Goal: Task Accomplishment & Management: Complete application form

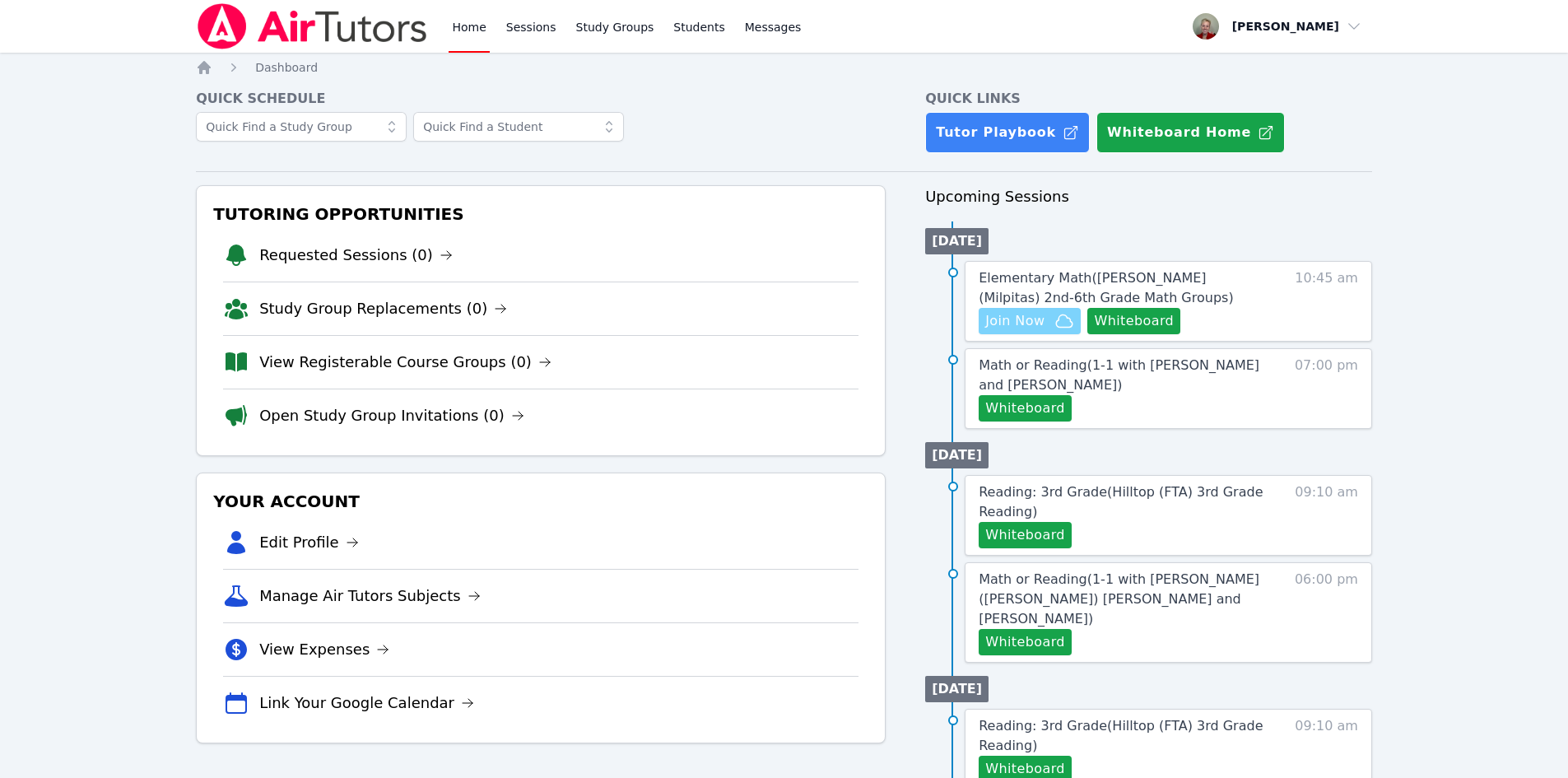
click at [1036, 321] on span "Join Now" at bounding box center [1015, 321] width 59 height 19
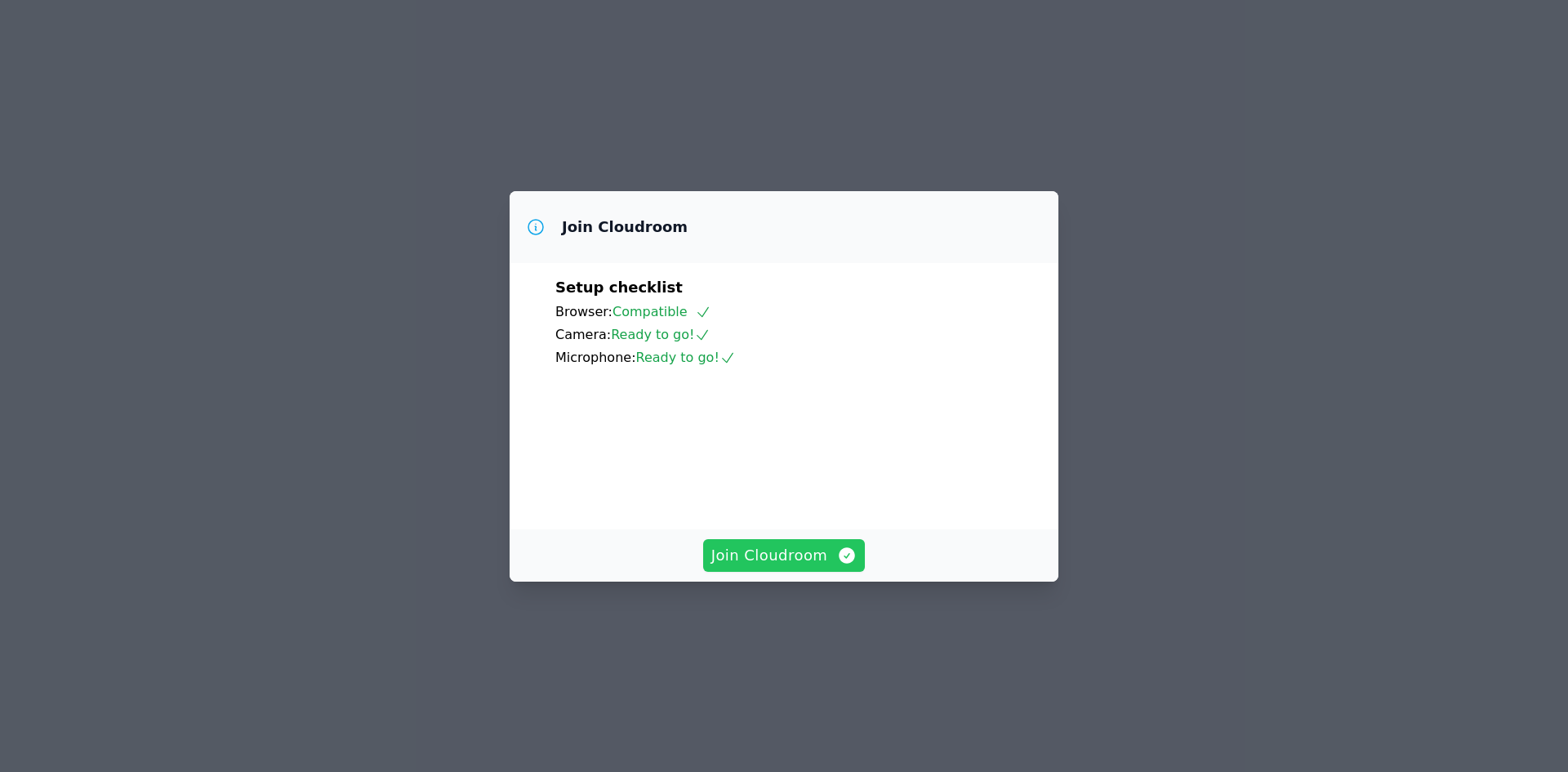
click at [818, 567] on span "Join Cloudroom" at bounding box center [784, 555] width 146 height 23
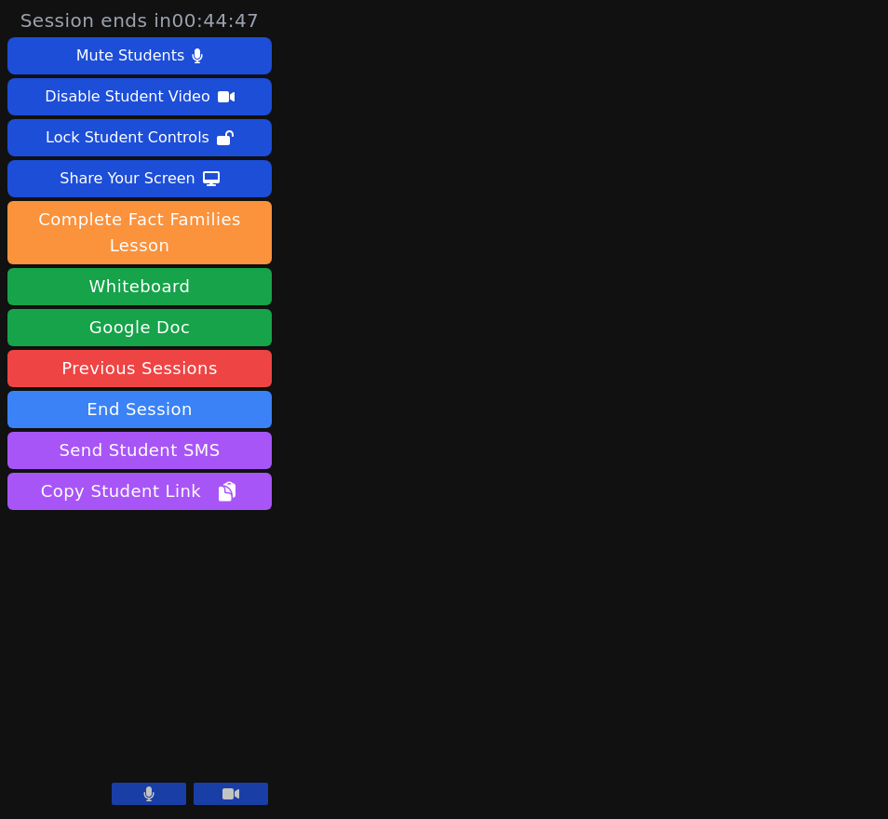
click at [161, 791] on button at bounding box center [149, 794] width 74 height 22
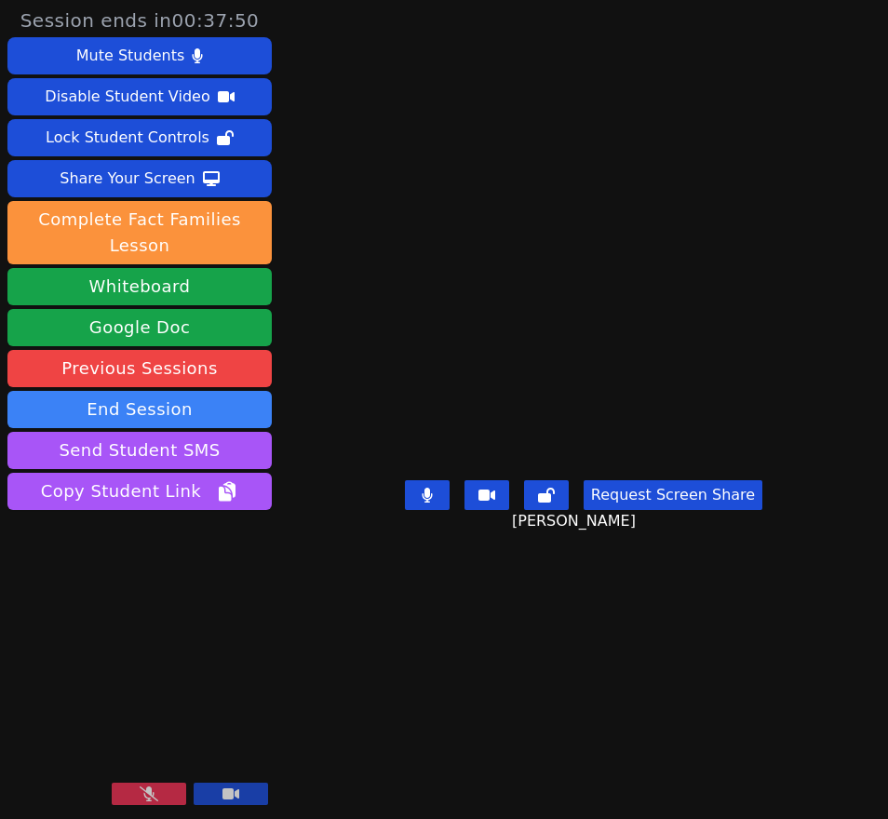
click at [134, 792] on button at bounding box center [149, 794] width 74 height 22
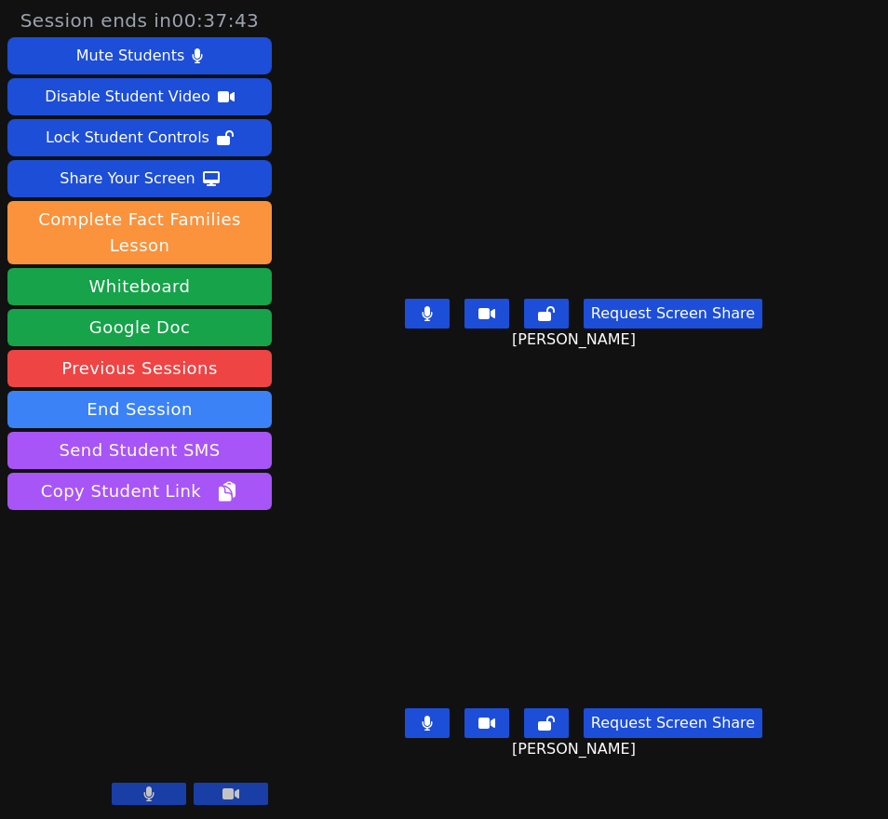
click at [416, 738] on button at bounding box center [427, 724] width 45 height 30
click at [428, 329] on button at bounding box center [427, 314] width 45 height 30
click at [426, 731] on icon at bounding box center [427, 723] width 19 height 15
click at [422, 738] on button at bounding box center [427, 724] width 45 height 30
click at [430, 321] on icon at bounding box center [427, 313] width 10 height 15
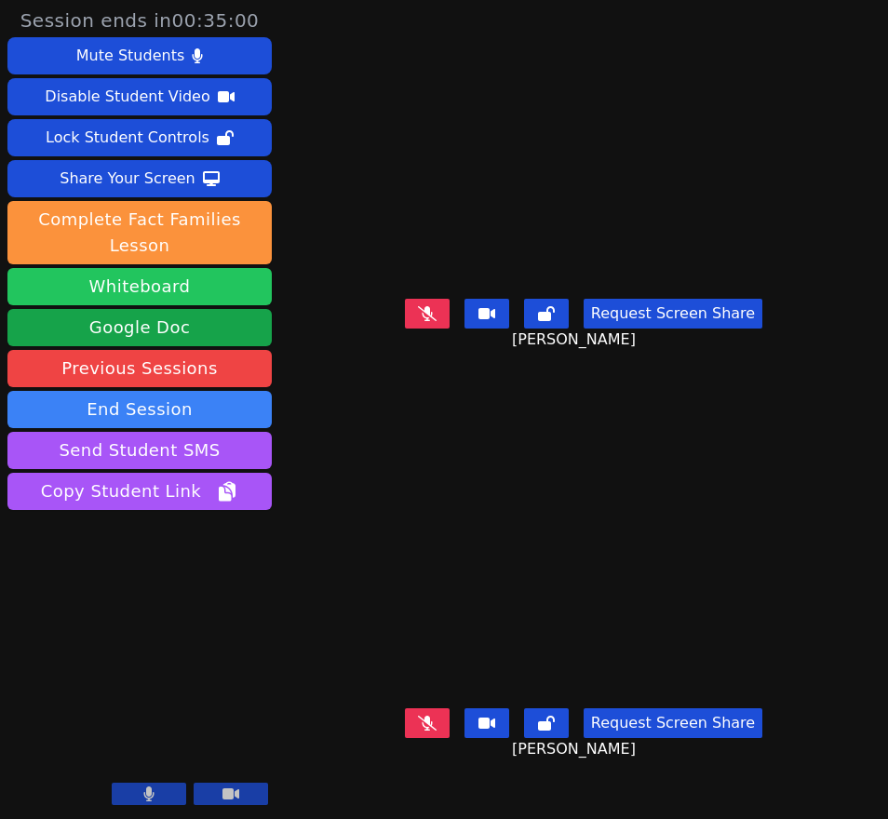
click at [176, 268] on button "Whiteboard" at bounding box center [139, 286] width 264 height 37
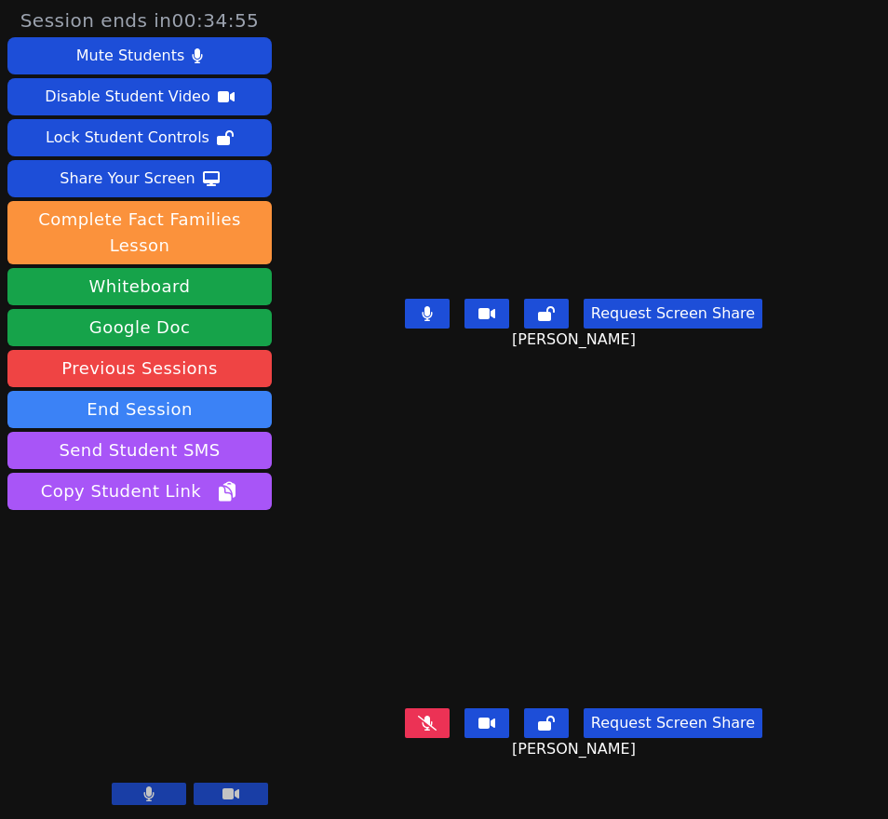
click at [438, 329] on button at bounding box center [427, 314] width 45 height 30
click at [421, 329] on button at bounding box center [427, 314] width 45 height 30
click at [446, 329] on button at bounding box center [427, 314] width 45 height 30
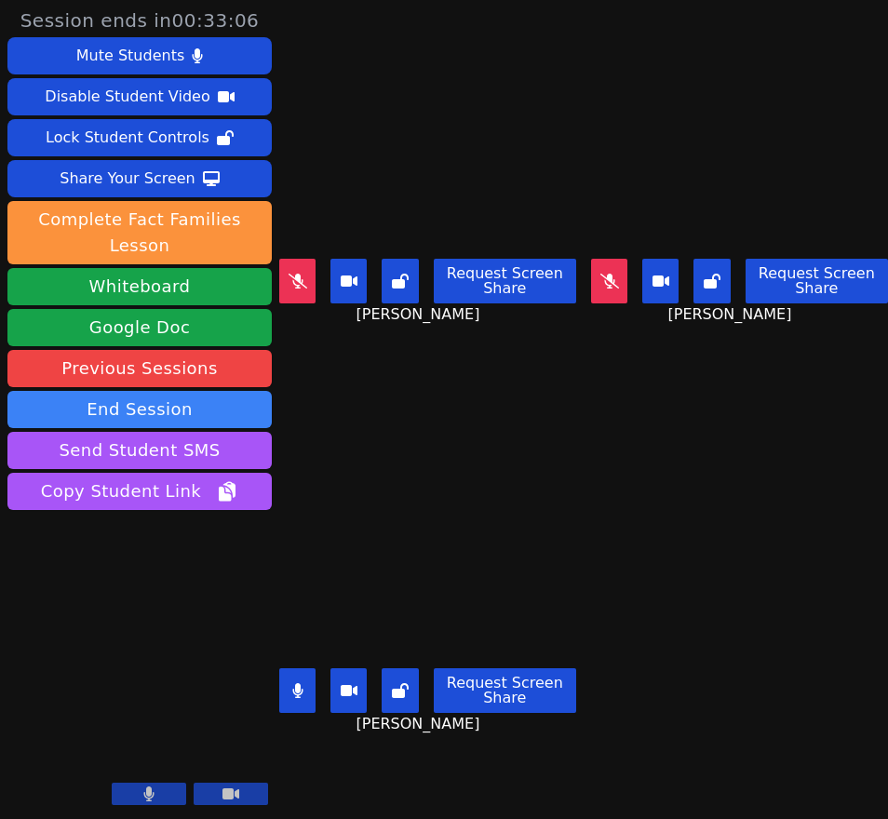
click at [296, 684] on icon at bounding box center [297, 691] width 11 height 15
click at [312, 689] on button at bounding box center [297, 691] width 36 height 45
click at [309, 686] on button at bounding box center [297, 691] width 36 height 45
click at [591, 286] on button at bounding box center [609, 281] width 36 height 45
click at [604, 279] on icon at bounding box center [609, 281] width 10 height 15
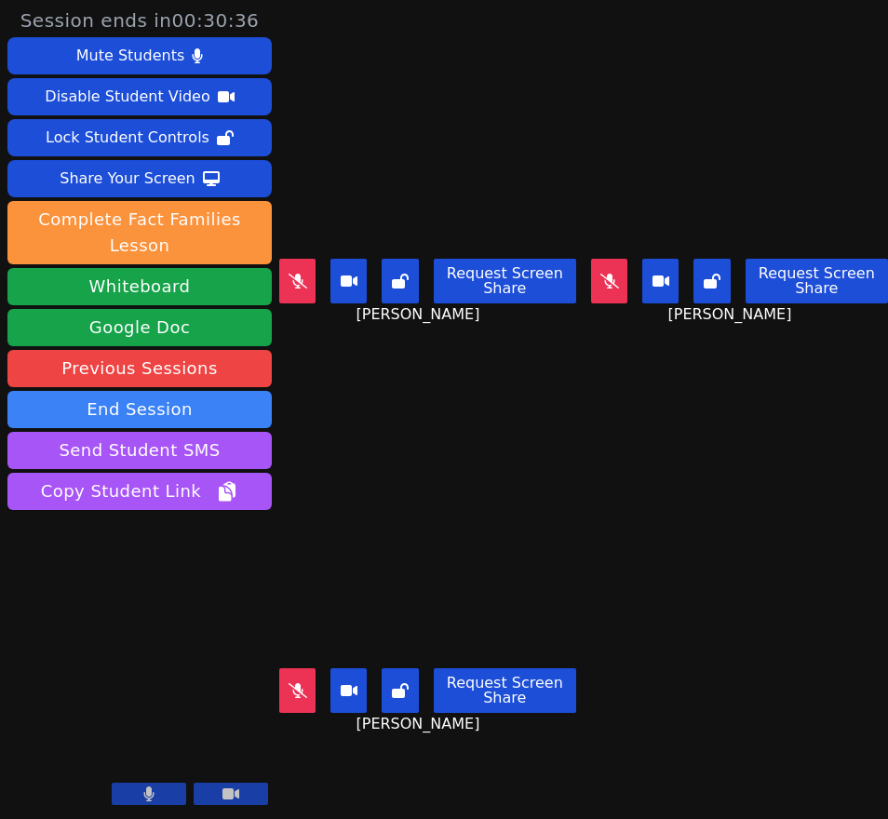
click at [296, 274] on icon at bounding box center [298, 281] width 19 height 15
click at [295, 278] on icon at bounding box center [297, 281] width 10 height 15
click at [303, 685] on icon at bounding box center [298, 691] width 19 height 15
click at [297, 686] on button at bounding box center [297, 691] width 36 height 45
click at [598, 283] on button at bounding box center [609, 281] width 36 height 45
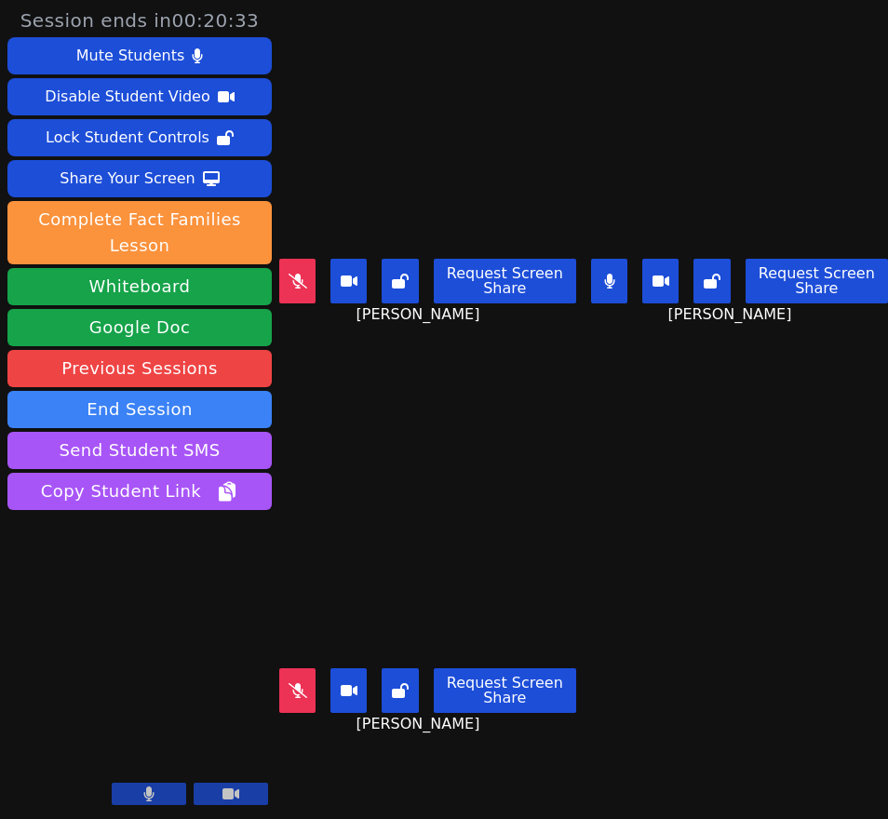
click at [604, 287] on button at bounding box center [609, 281] width 36 height 45
click at [291, 280] on icon at bounding box center [298, 281] width 19 height 15
drag, startPoint x: 305, startPoint y: 278, endPoint x: 335, endPoint y: 281, distance: 31.0
click at [305, 278] on button at bounding box center [297, 281] width 36 height 45
click at [613, 282] on button at bounding box center [609, 281] width 36 height 45
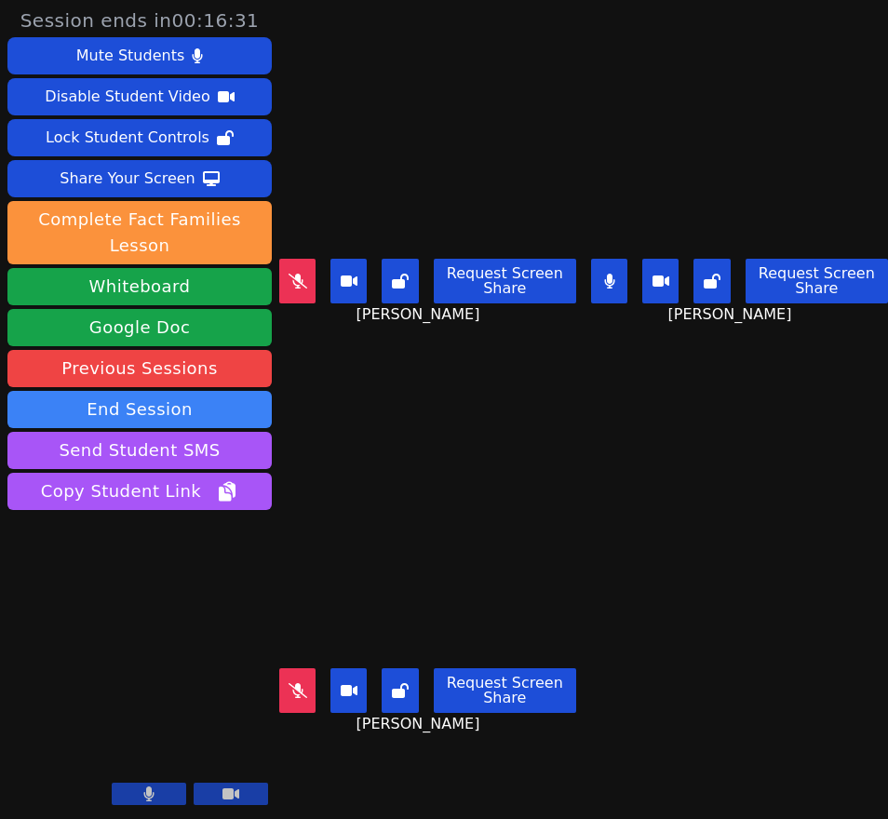
drag, startPoint x: 613, startPoint y: 277, endPoint x: 610, endPoint y: 291, distance: 15.2
click at [613, 277] on button at bounding box center [609, 281] width 36 height 45
click at [608, 284] on button at bounding box center [609, 281] width 36 height 45
click at [606, 276] on icon at bounding box center [609, 281] width 11 height 15
click at [601, 276] on icon at bounding box center [610, 281] width 19 height 15
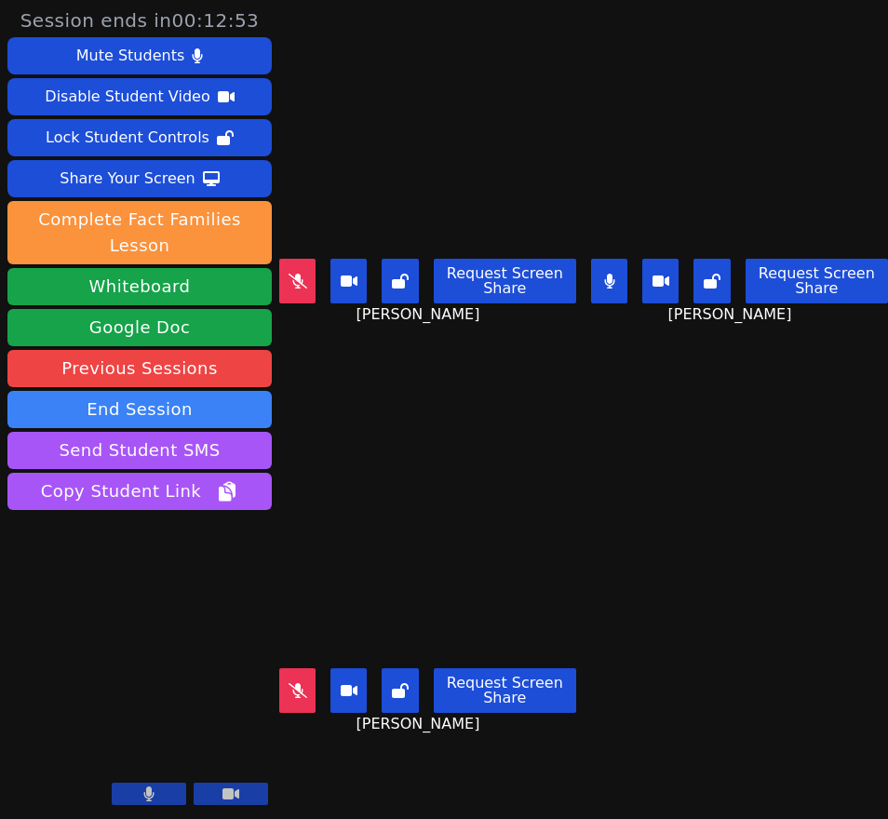
click at [603, 282] on button at bounding box center [609, 281] width 36 height 45
click at [290, 684] on icon at bounding box center [298, 691] width 19 height 15
click at [304, 684] on icon at bounding box center [297, 691] width 11 height 15
click at [286, 285] on button at bounding box center [297, 281] width 36 height 45
click at [300, 278] on icon at bounding box center [297, 281] width 11 height 15
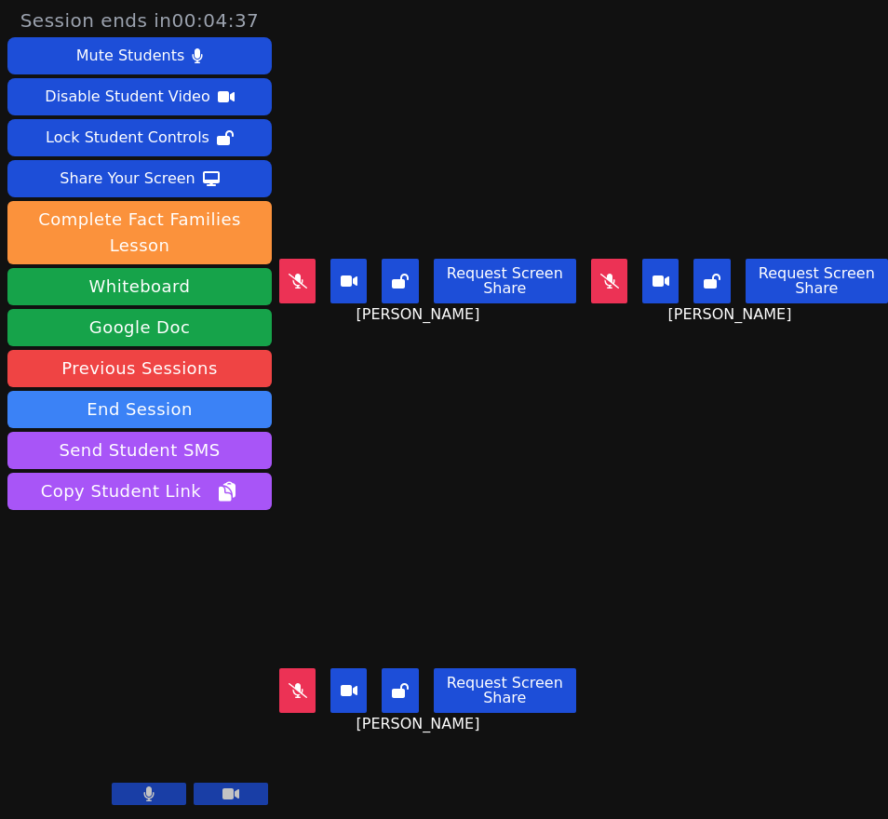
click at [299, 684] on icon at bounding box center [298, 691] width 19 height 15
click at [291, 684] on button at bounding box center [297, 691] width 36 height 45
click at [606, 278] on icon at bounding box center [610, 281] width 19 height 15
click at [608, 277] on icon at bounding box center [609, 281] width 10 height 15
click at [310, 281] on button at bounding box center [297, 281] width 36 height 45
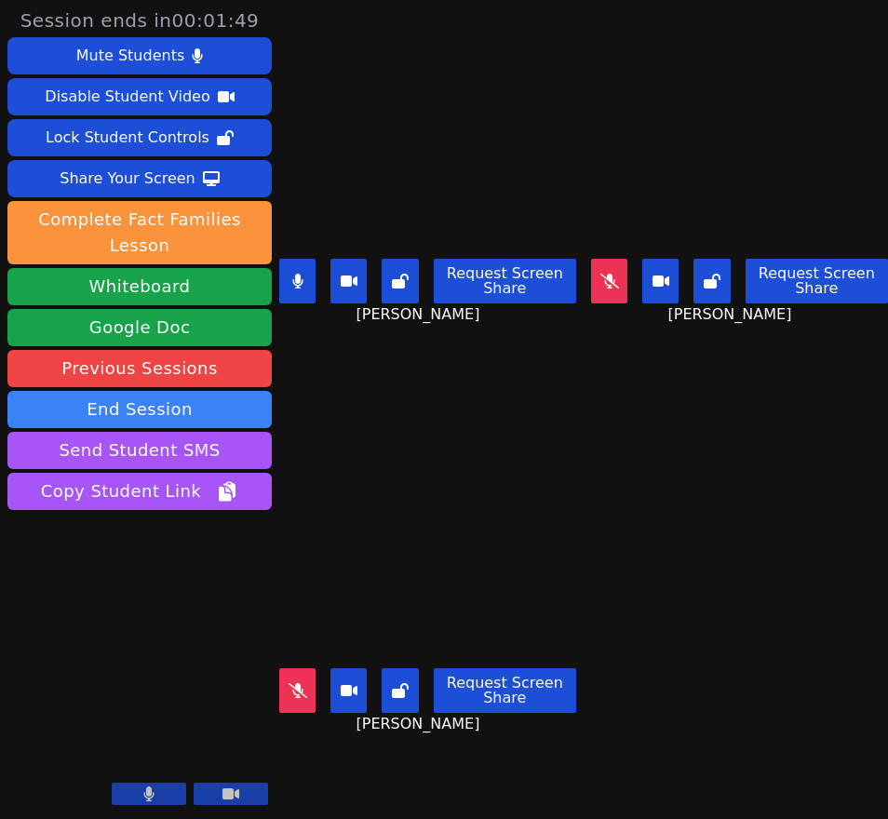
click at [303, 278] on icon at bounding box center [297, 281] width 11 height 15
click at [304, 689] on button at bounding box center [297, 691] width 36 height 45
click at [303, 684] on icon at bounding box center [297, 691] width 11 height 15
click at [616, 279] on button at bounding box center [609, 281] width 36 height 45
click at [604, 274] on icon at bounding box center [609, 281] width 10 height 15
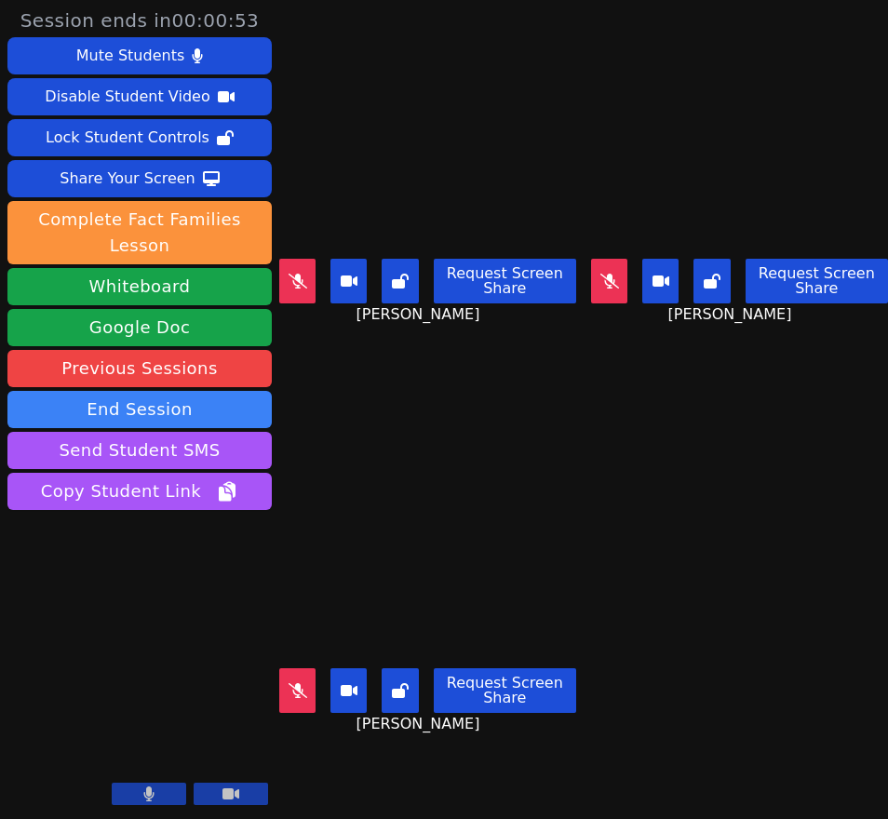
click at [300, 276] on icon at bounding box center [298, 281] width 19 height 15
click at [300, 283] on button at bounding box center [297, 281] width 36 height 45
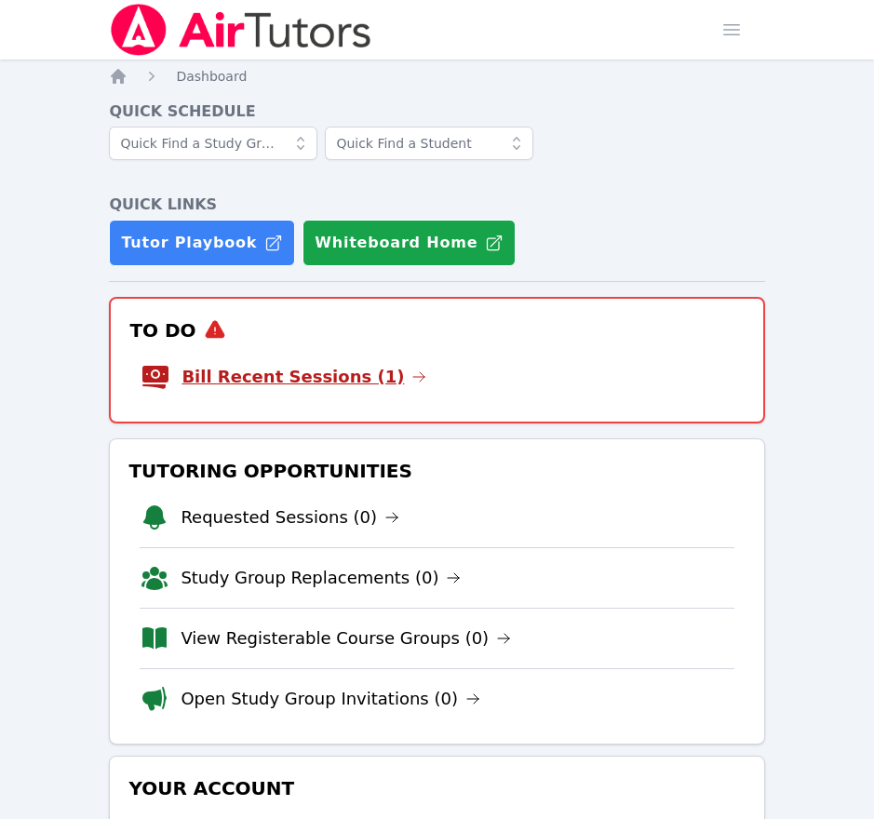
click at [364, 377] on link "Bill Recent Sessions (1)" at bounding box center [304, 377] width 245 height 26
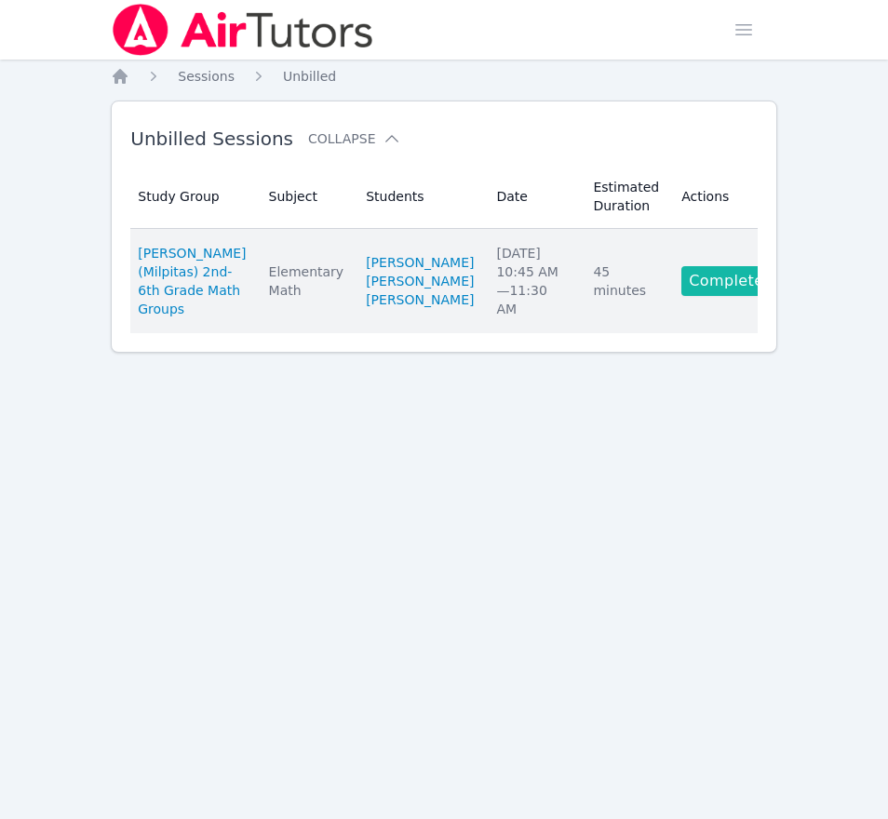
click at [685, 296] on link "Complete" at bounding box center [726, 281] width 89 height 30
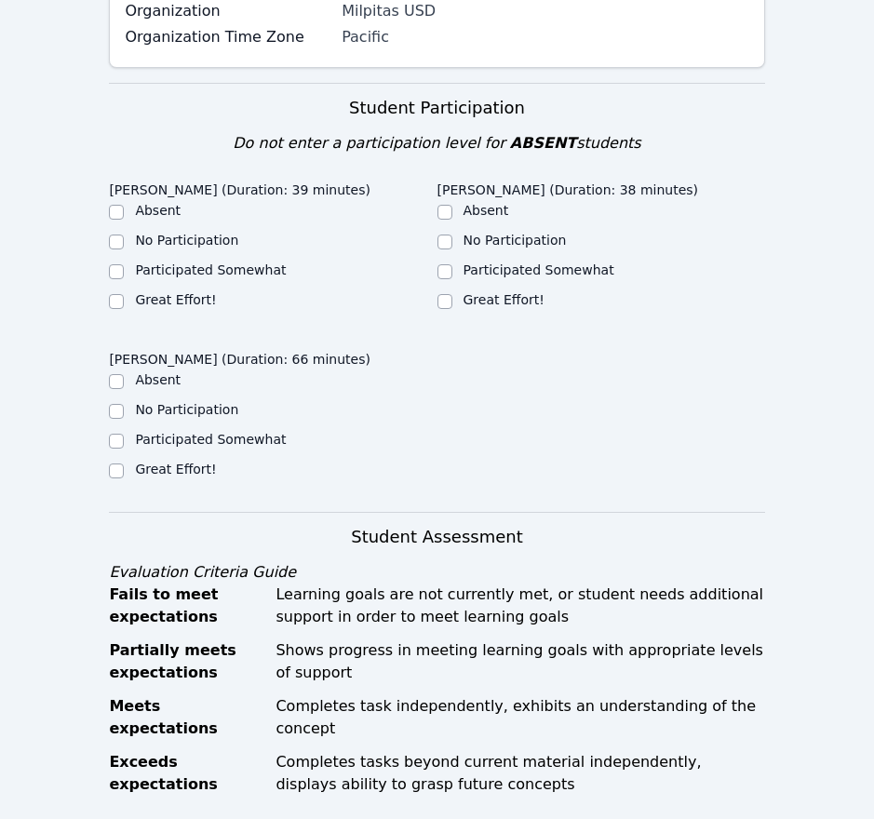
scroll to position [372, 0]
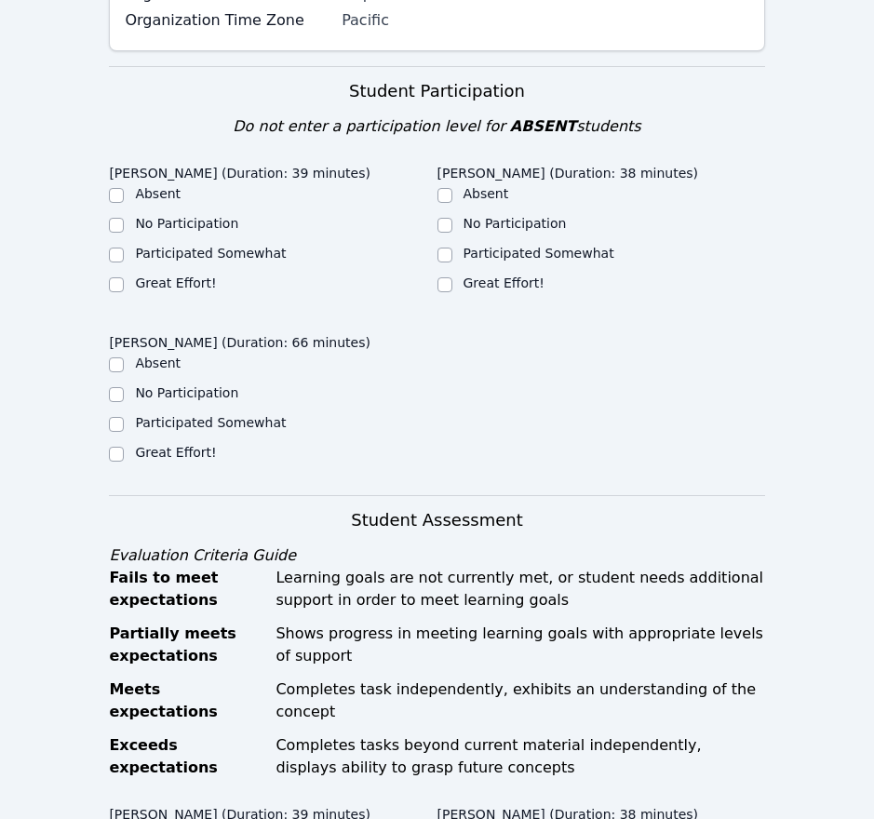
click at [197, 276] on label "Great Effort!" at bounding box center [175, 283] width 81 height 15
click at [124, 278] on input "Great Effort!" at bounding box center [116, 285] width 15 height 15
checkbox input "true"
click at [506, 276] on label "Great Effort!" at bounding box center [504, 283] width 81 height 15
click at [453, 278] on input "Great Effort!" at bounding box center [445, 285] width 15 height 15
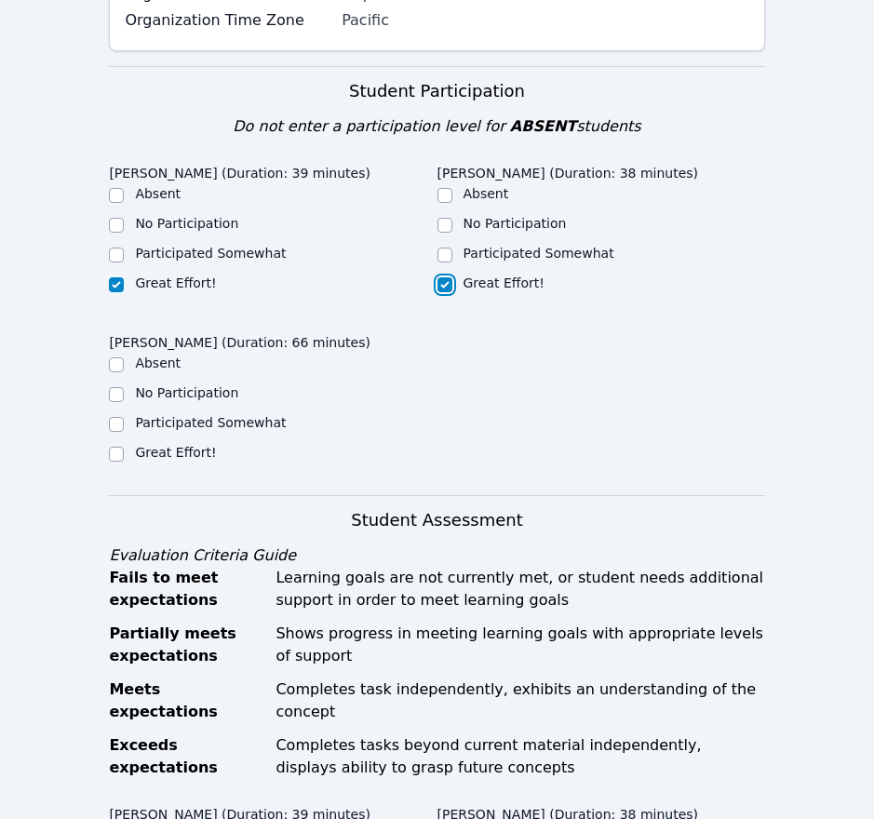
checkbox input "true"
click at [183, 445] on label "Great Effort!" at bounding box center [175, 452] width 81 height 15
click at [124, 447] on input "Great Effort!" at bounding box center [116, 454] width 15 height 15
checkbox input "true"
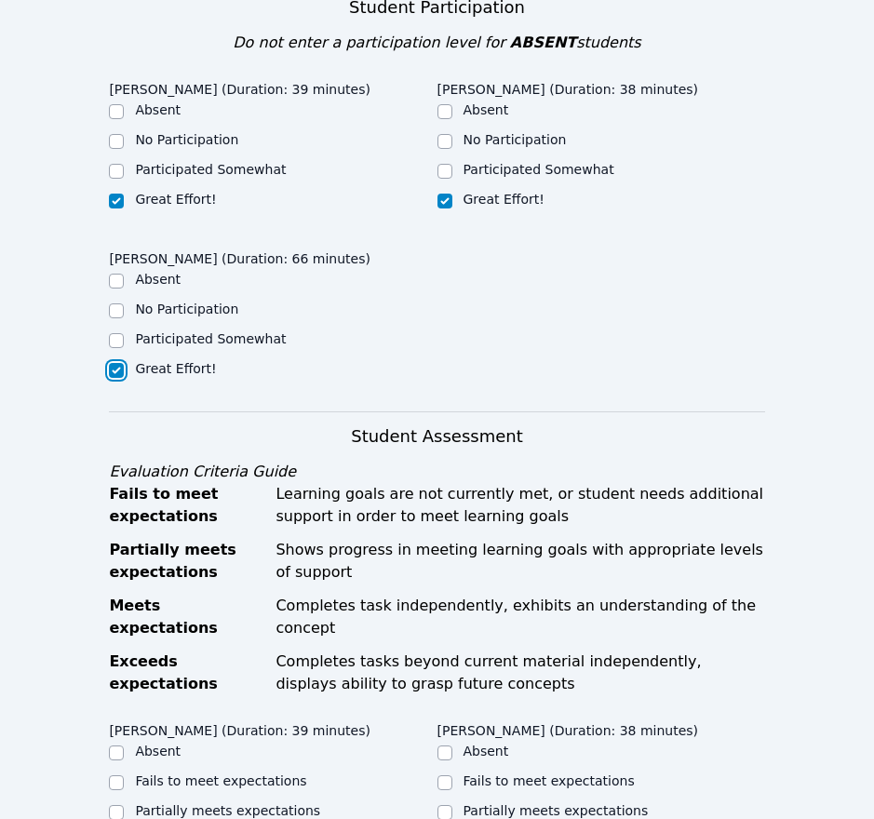
scroll to position [652, 0]
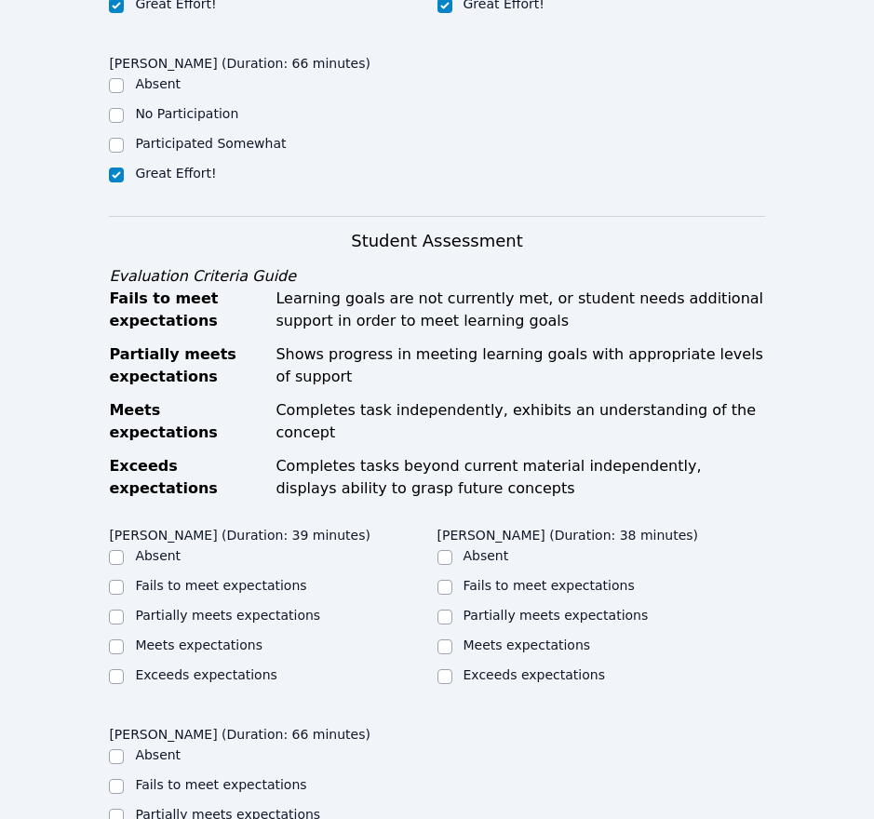
click at [250, 608] on label "Partially meets expectations" at bounding box center [227, 615] width 185 height 15
click at [124, 610] on input "Partially meets expectations" at bounding box center [116, 617] width 15 height 15
checkbox input "true"
drag, startPoint x: 501, startPoint y: 550, endPoint x: 493, endPoint y: 557, distance: 10.6
click at [501, 608] on label "Partially meets expectations" at bounding box center [556, 615] width 185 height 15
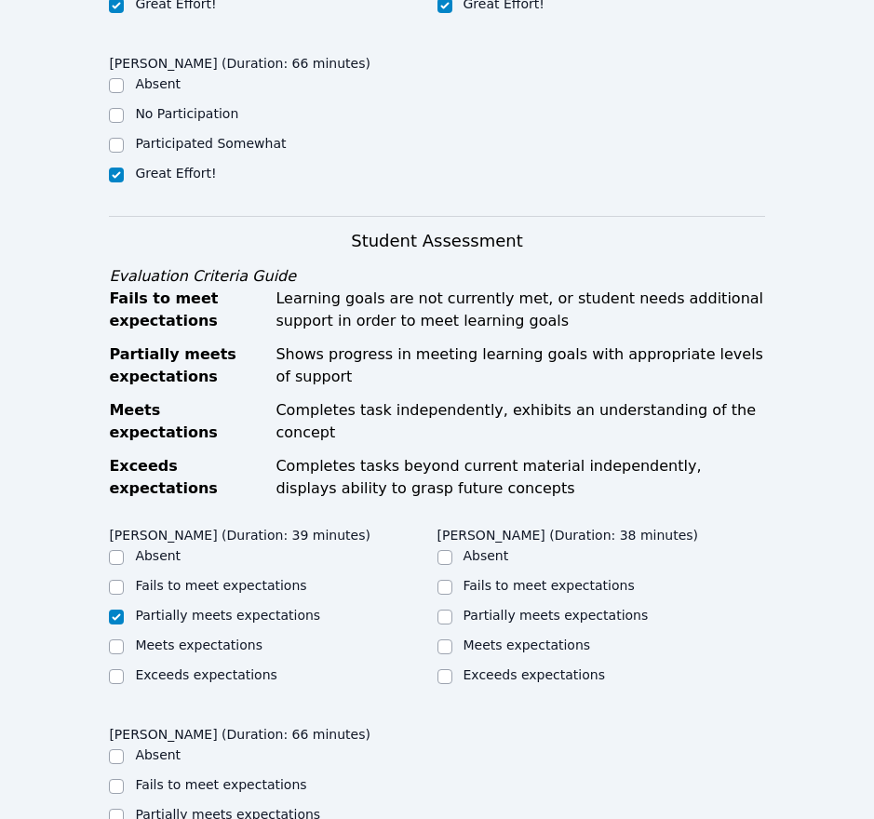
click at [453, 610] on input "Partially meets expectations" at bounding box center [445, 617] width 15 height 15
checkbox input "true"
click at [231, 807] on label "Partially meets expectations" at bounding box center [227, 814] width 185 height 15
click at [124, 809] on input "Partially meets expectations" at bounding box center [116, 816] width 15 height 15
checkbox input "true"
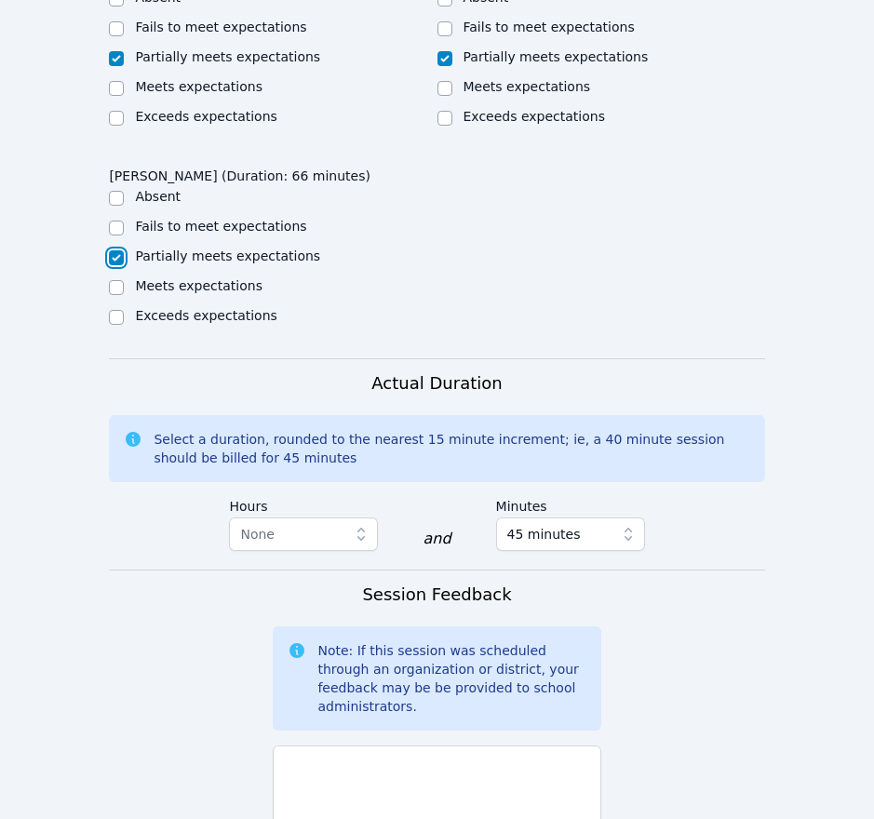
scroll to position [1563, 0]
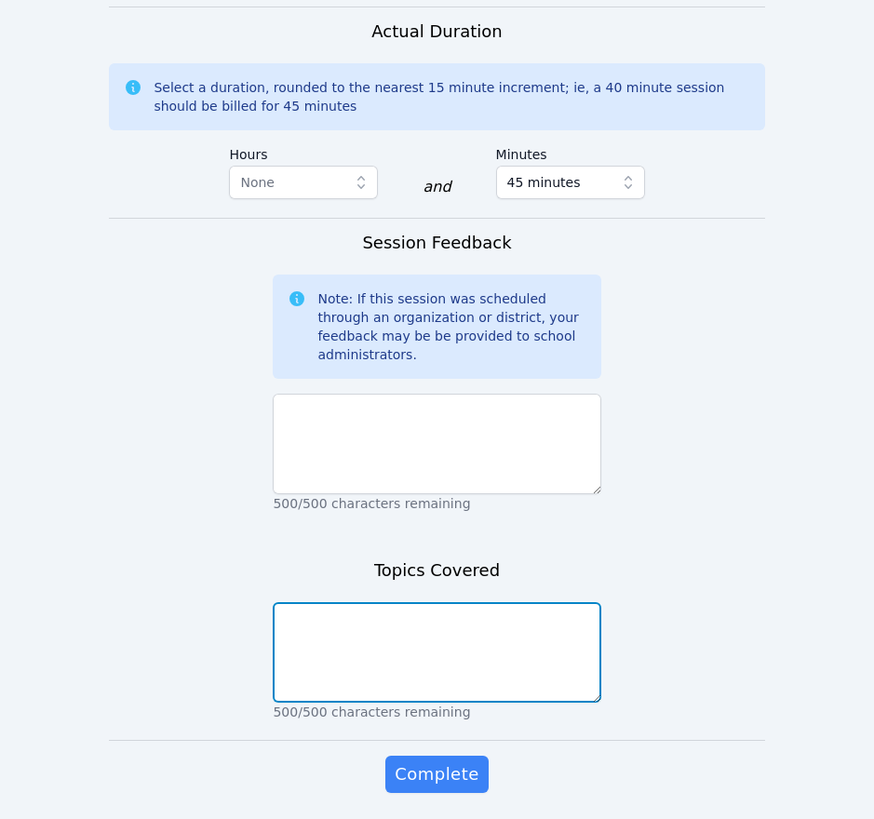
click at [446, 603] on textarea at bounding box center [437, 653] width 328 height 101
type textarea "counting on, fact families, word problem introduction"
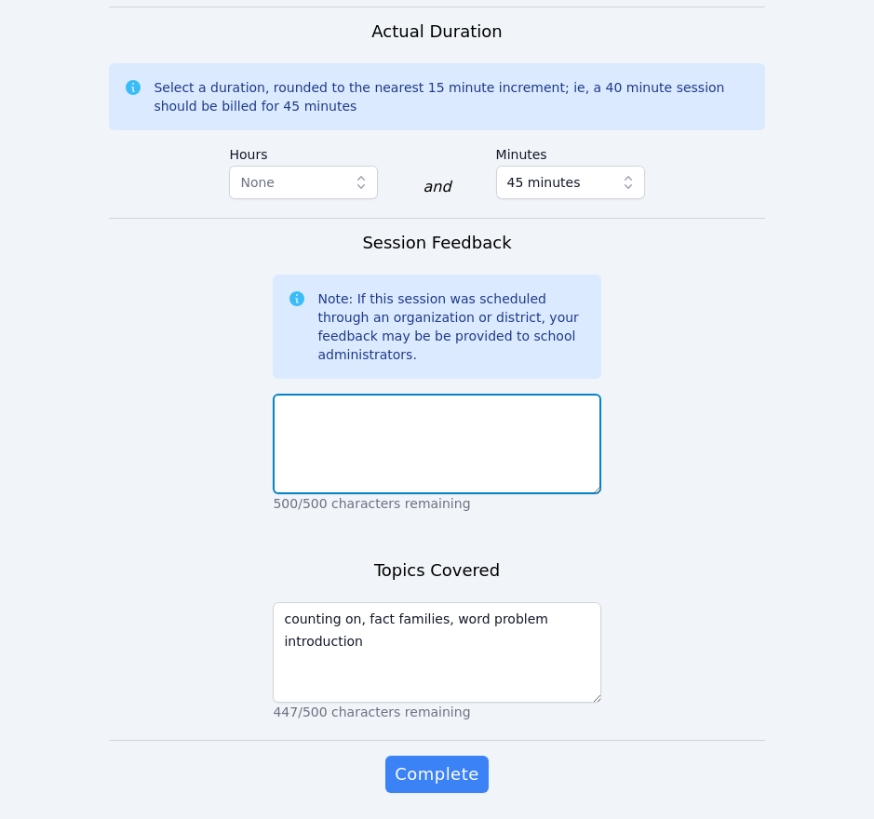
click at [452, 394] on textarea at bounding box center [437, 444] width 328 height 101
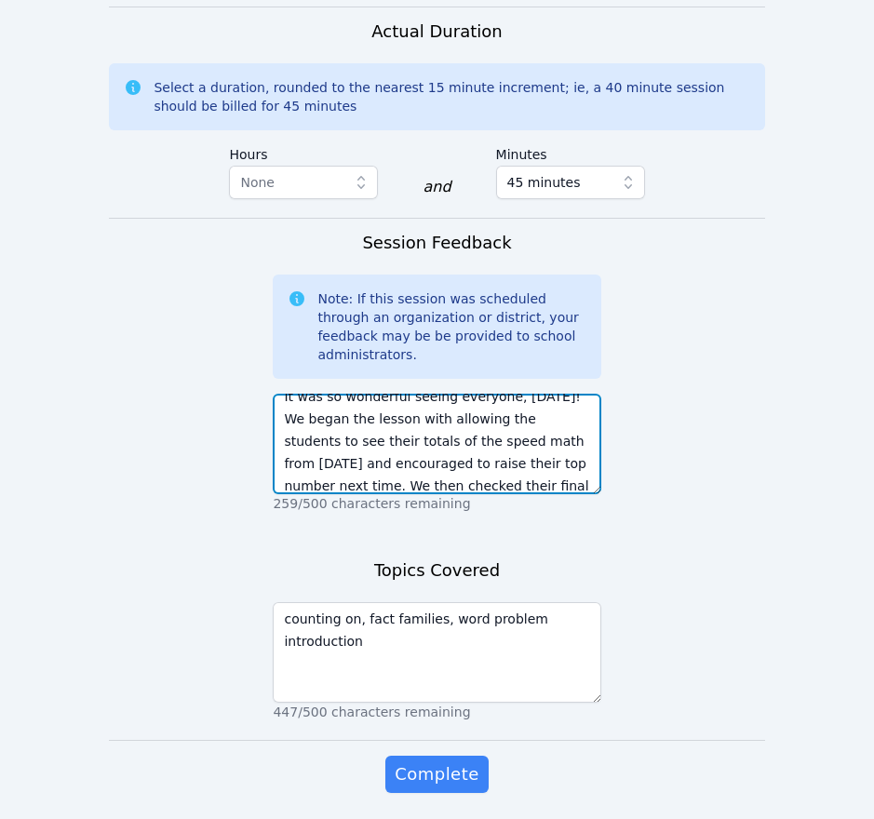
scroll to position [36, 0]
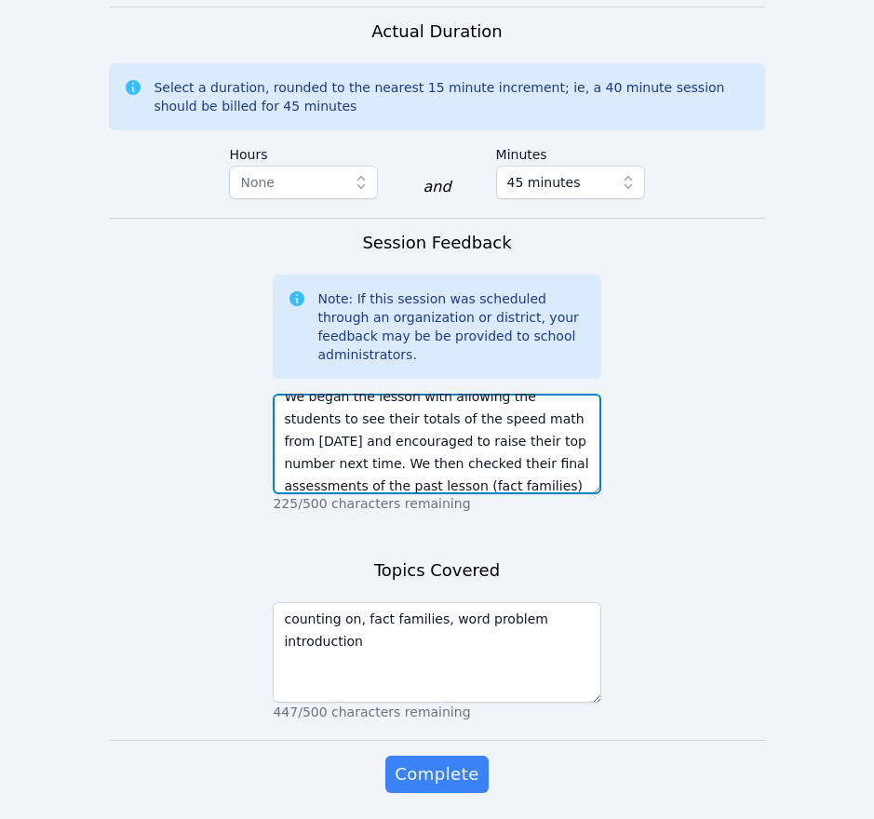
click at [496, 422] on textarea "It was so wonderful seeing everyone, today! We began the lesson with allowing t…" at bounding box center [437, 444] width 328 height 101
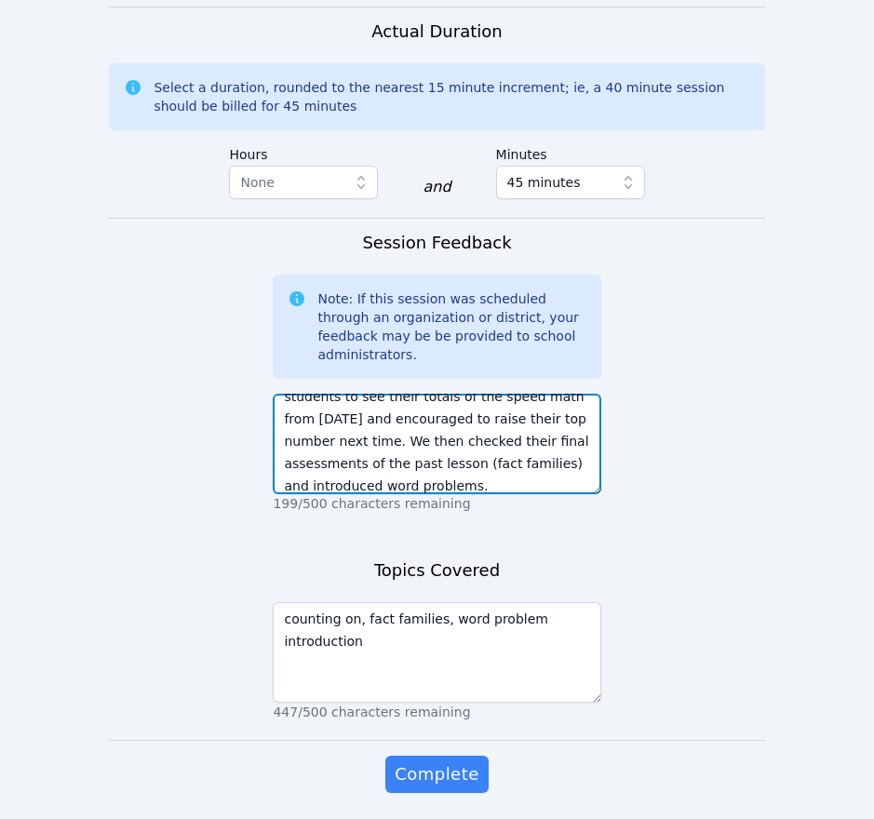
type textarea "It was so wonderful seeing everyone, today! We began the lesson with allowing t…"
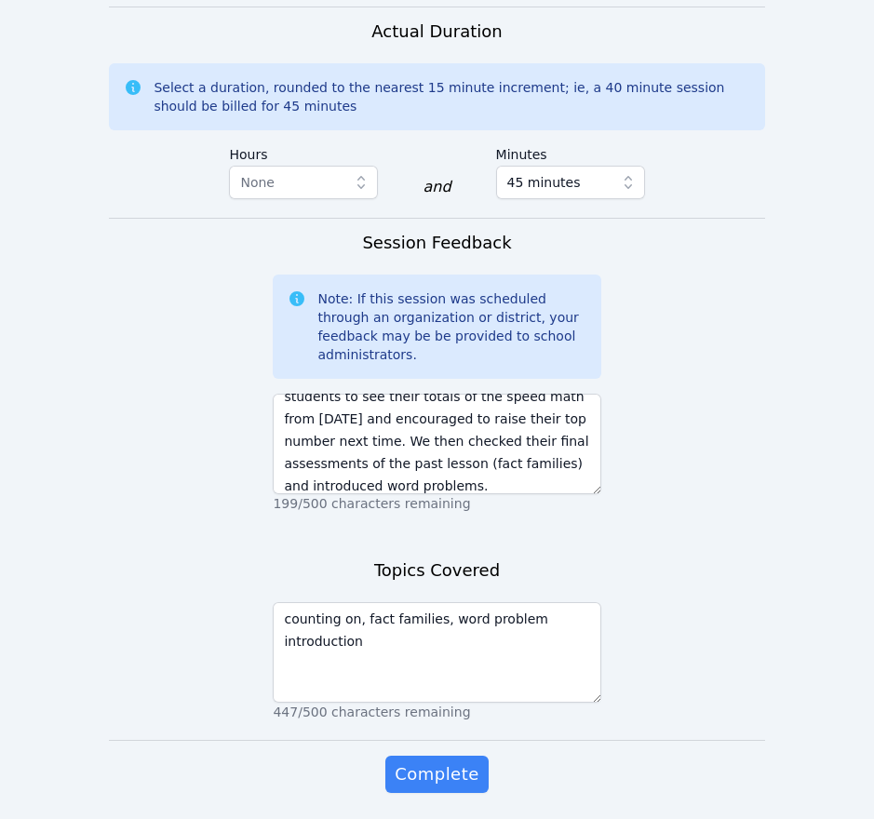
click at [454, 762] on span "Complete" at bounding box center [437, 775] width 84 height 26
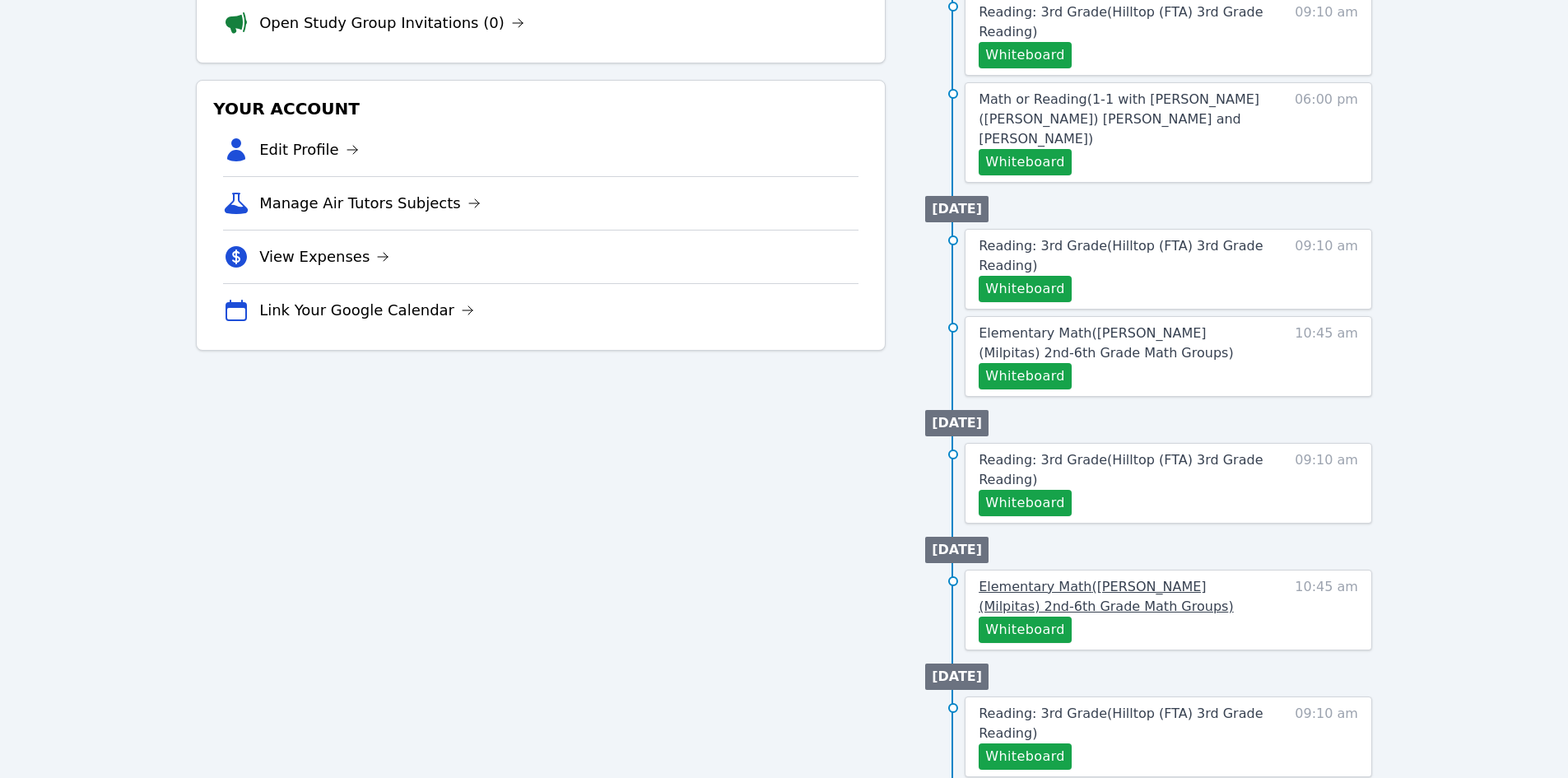
scroll to position [412, 0]
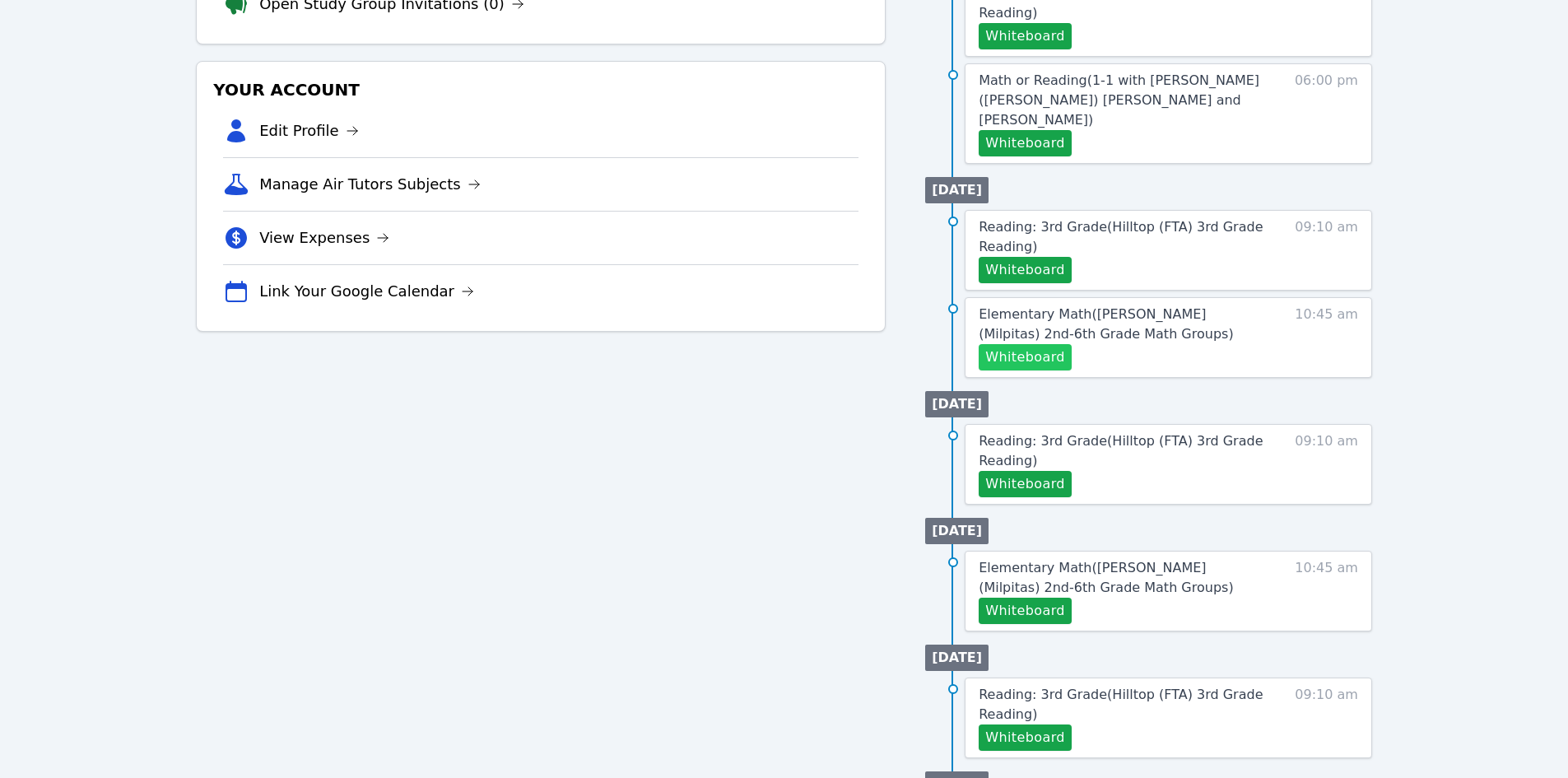
click at [773, 344] on button "Whiteboard" at bounding box center [1024, 357] width 93 height 27
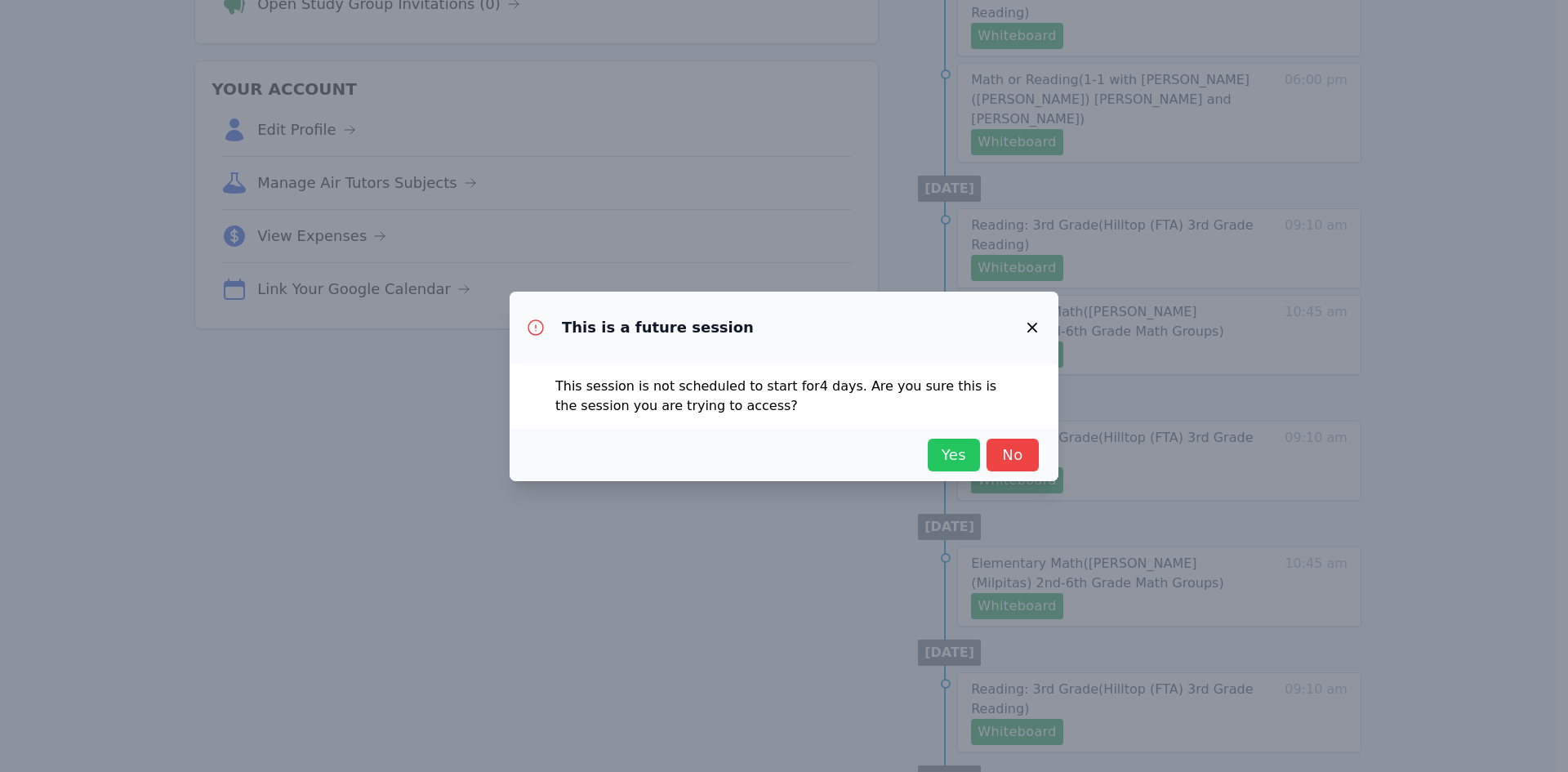
click at [766, 454] on span "Yes" at bounding box center [953, 455] width 36 height 23
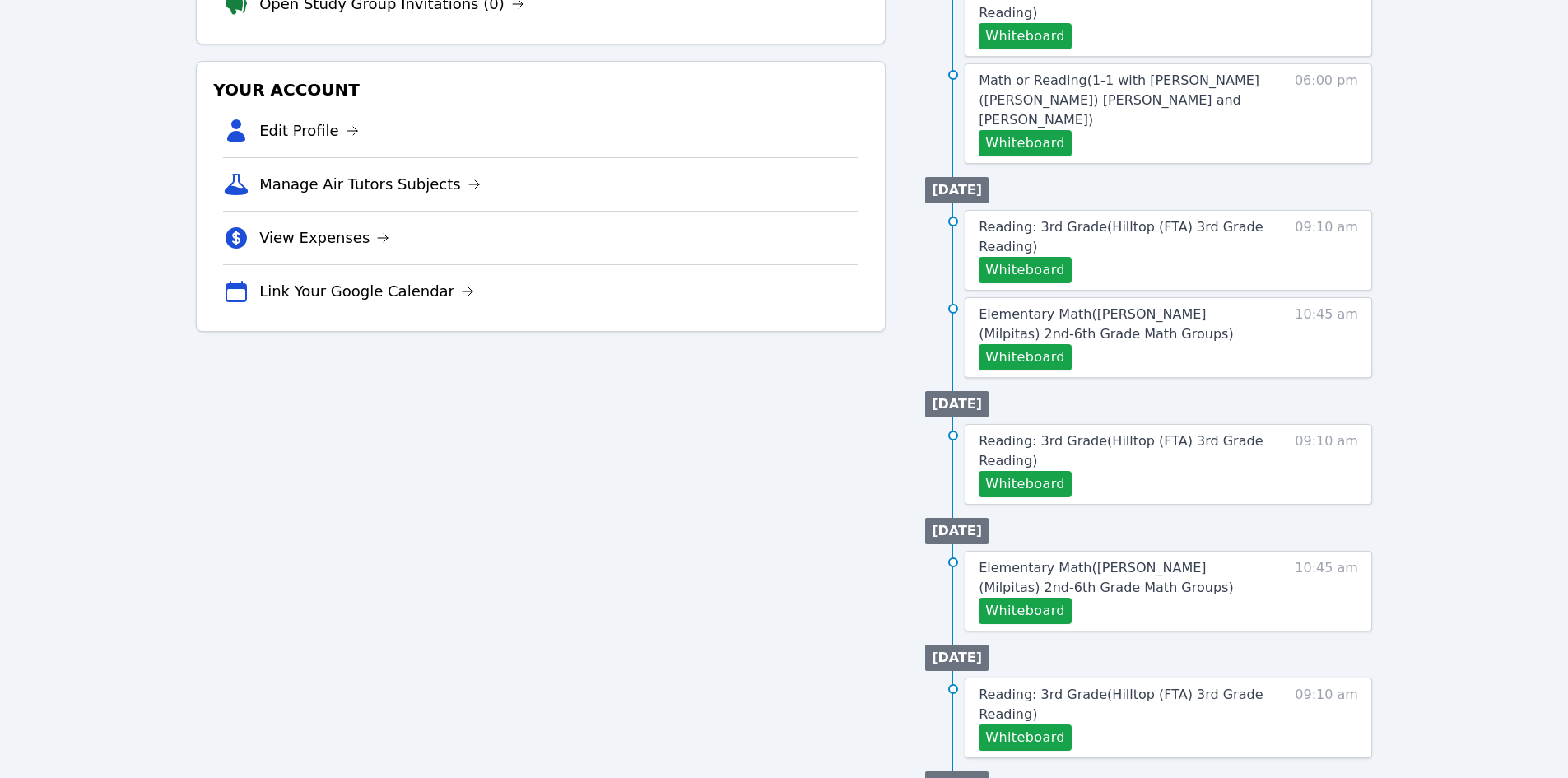
click at [590, 477] on div "Tutoring Opportunities Requested Sessions (0) Study Group Replacements (0) View…" at bounding box center [541, 376] width 689 height 1205
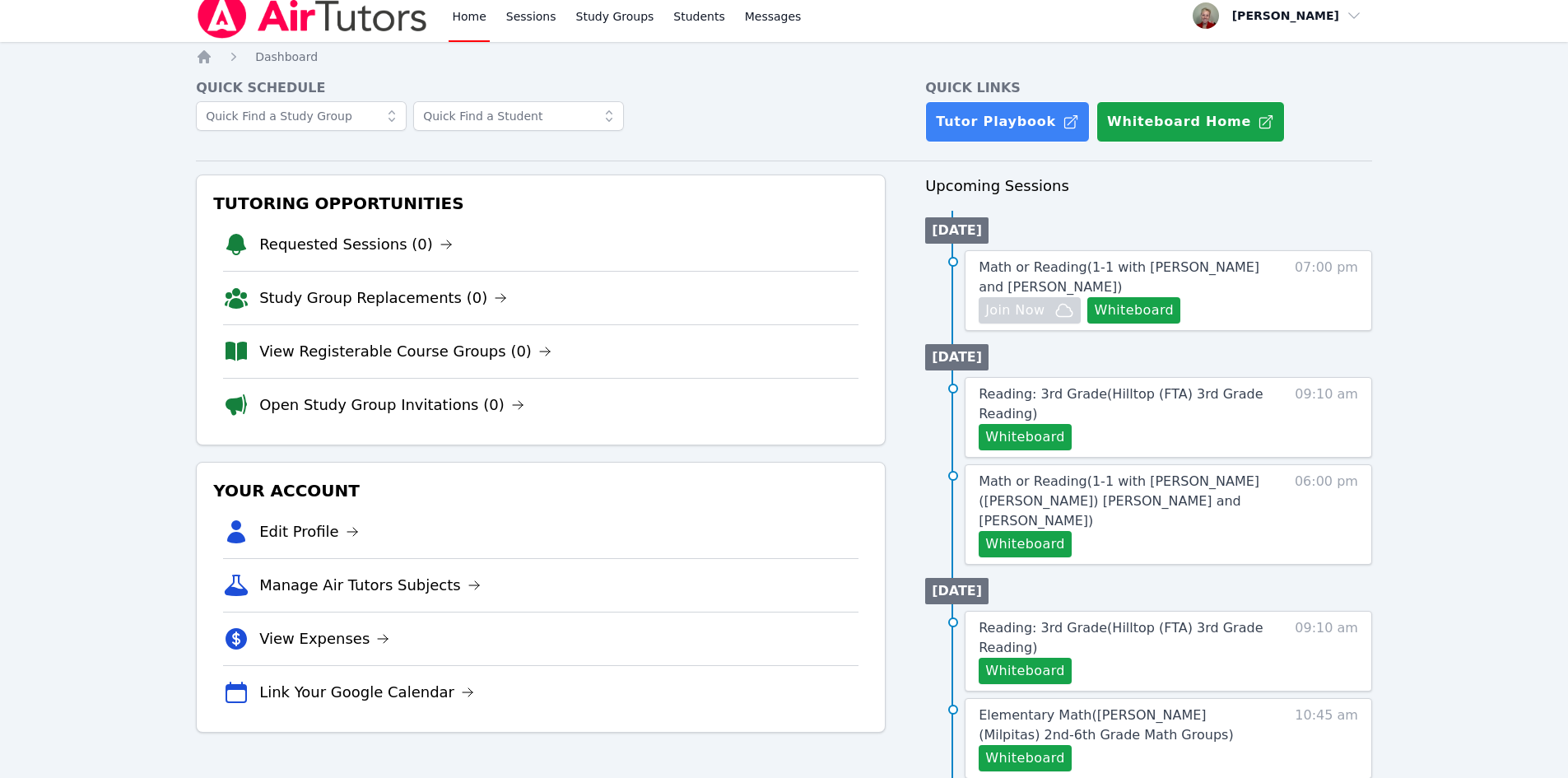
scroll to position [0, 0]
